Goal: Task Accomplishment & Management: Use online tool/utility

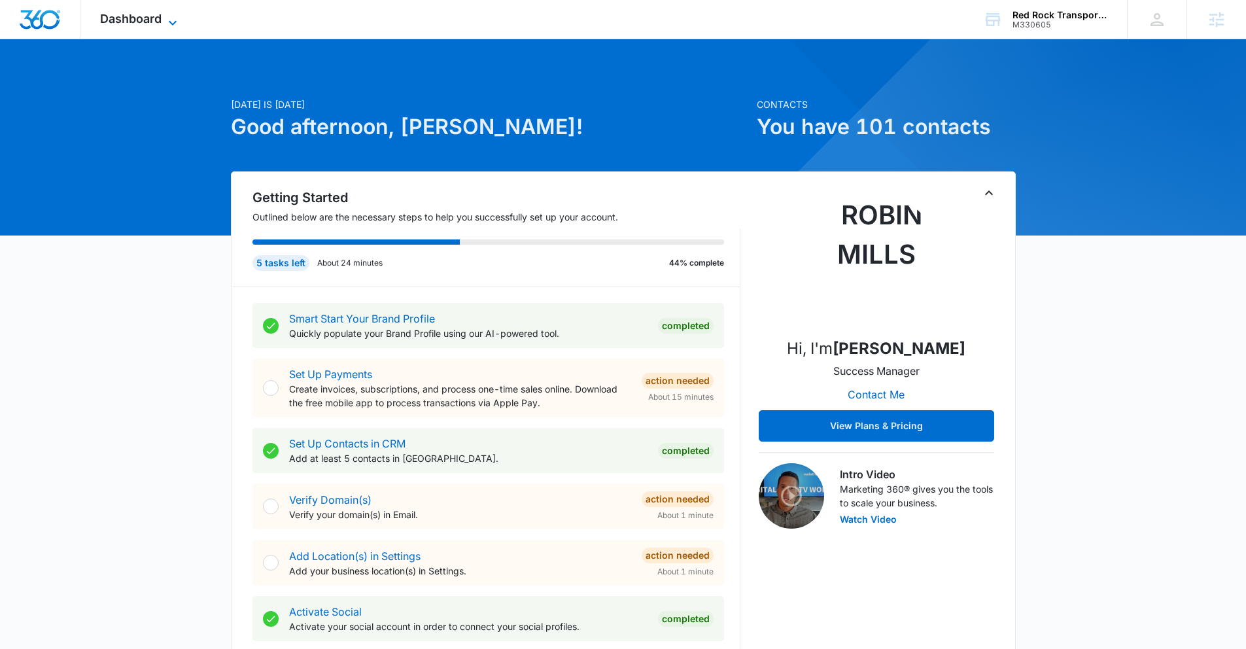
click at [135, 20] on span "Dashboard" at bounding box center [130, 19] width 61 height 14
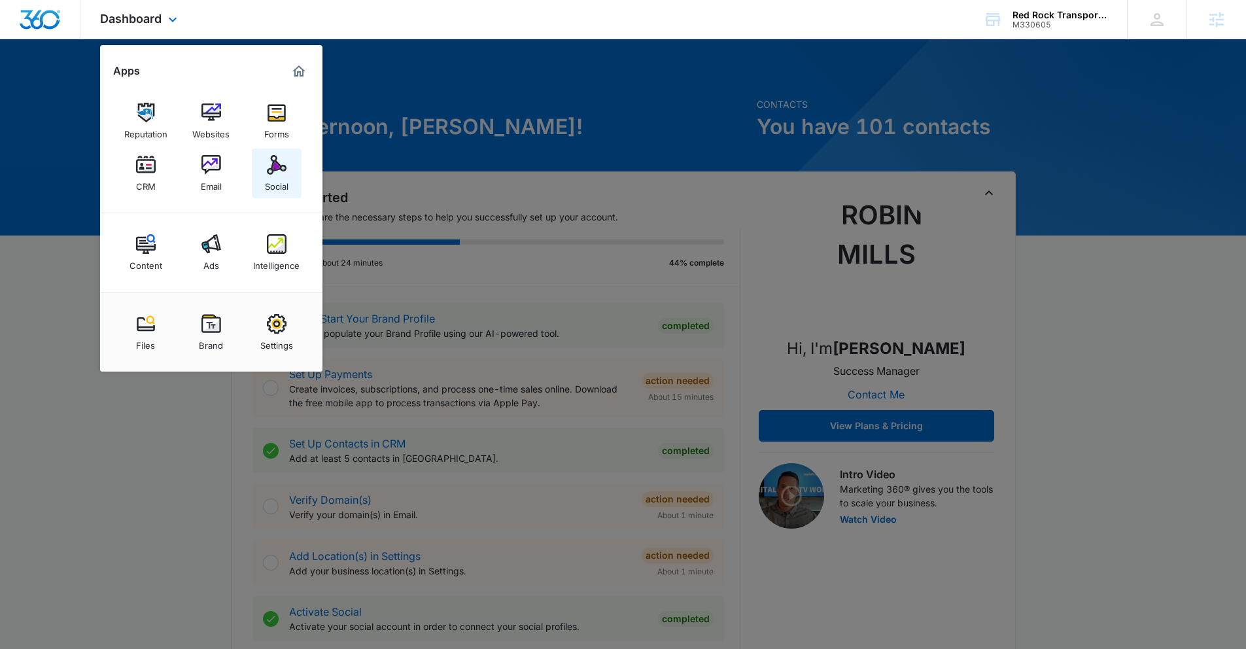
click at [284, 181] on div "Social" at bounding box center [277, 183] width 24 height 17
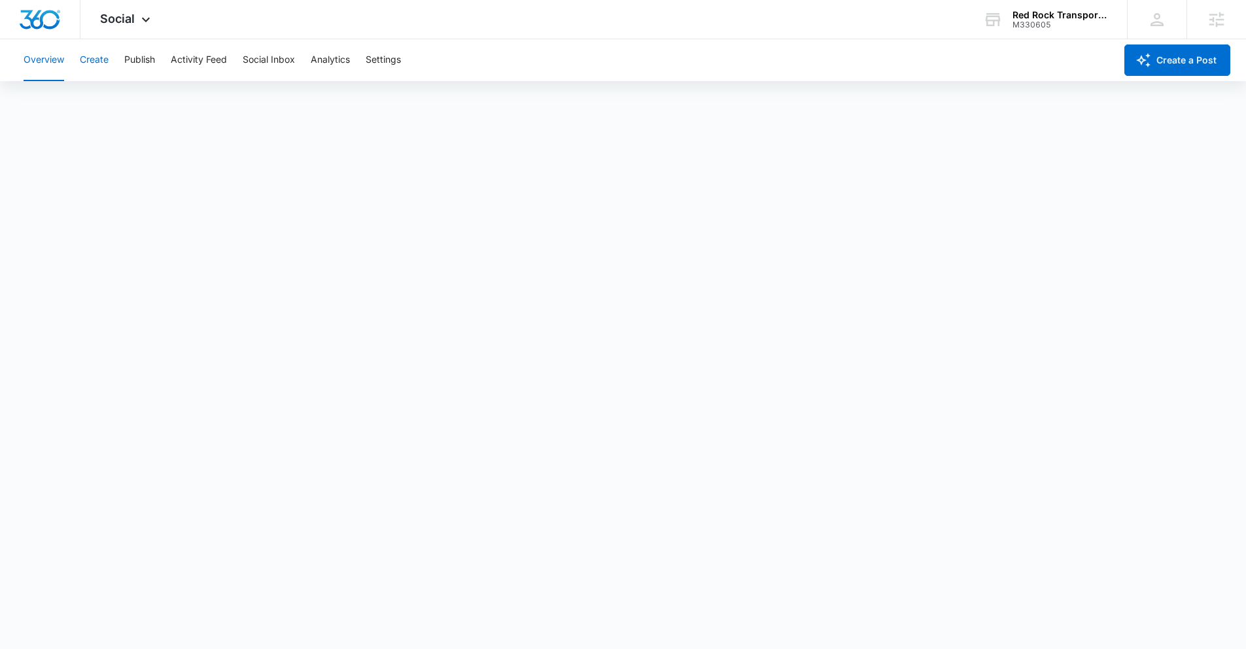
click at [107, 57] on button "Create" at bounding box center [94, 60] width 29 height 42
click at [141, 58] on button "Publish" at bounding box center [139, 60] width 31 height 42
click at [84, 65] on button "Create" at bounding box center [94, 60] width 29 height 42
click at [123, 114] on button "Approvals" at bounding box center [128, 100] width 44 height 37
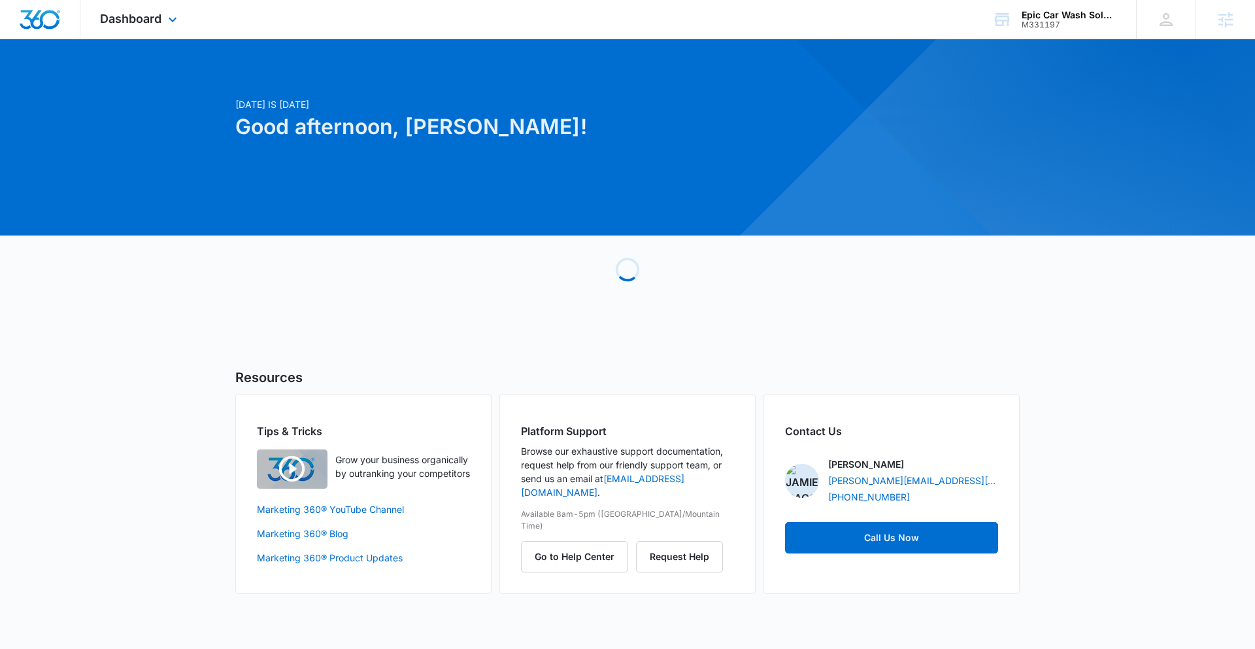
click at [137, 29] on div "Dashboard Apps Reputation Websites Forms CRM Email Social Shop Content Ads Inte…" at bounding box center [140, 19] width 120 height 39
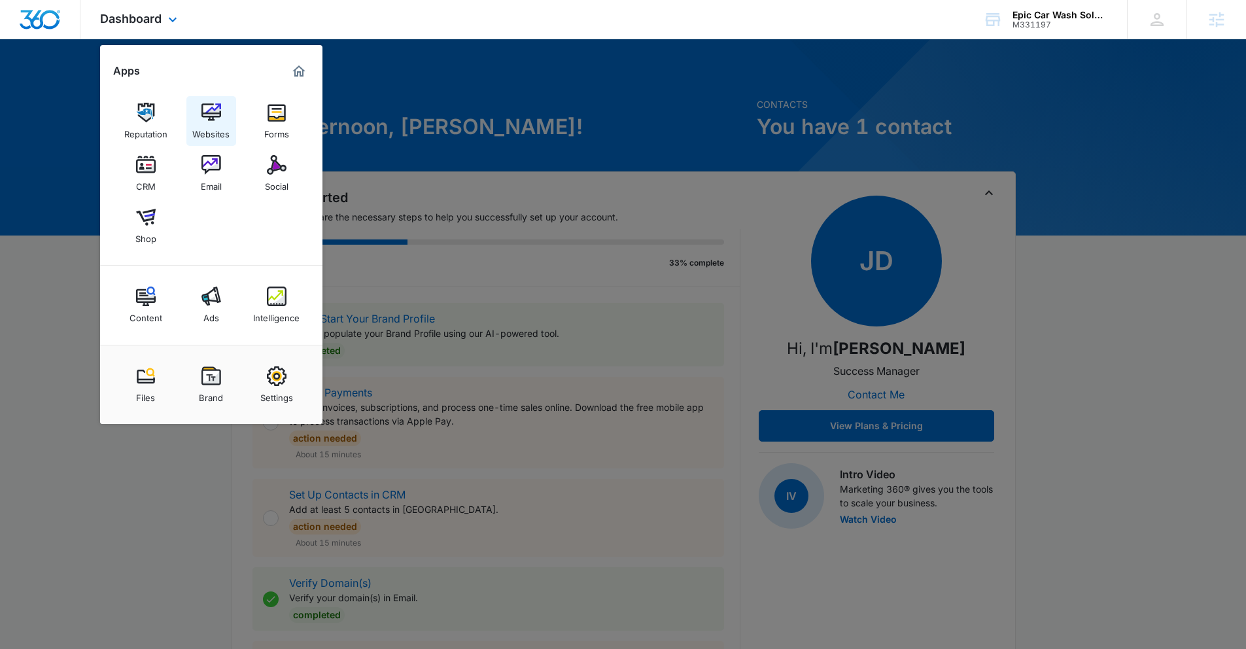
click at [212, 129] on div "Websites" at bounding box center [210, 130] width 37 height 17
